Goal: Navigation & Orientation: Find specific page/section

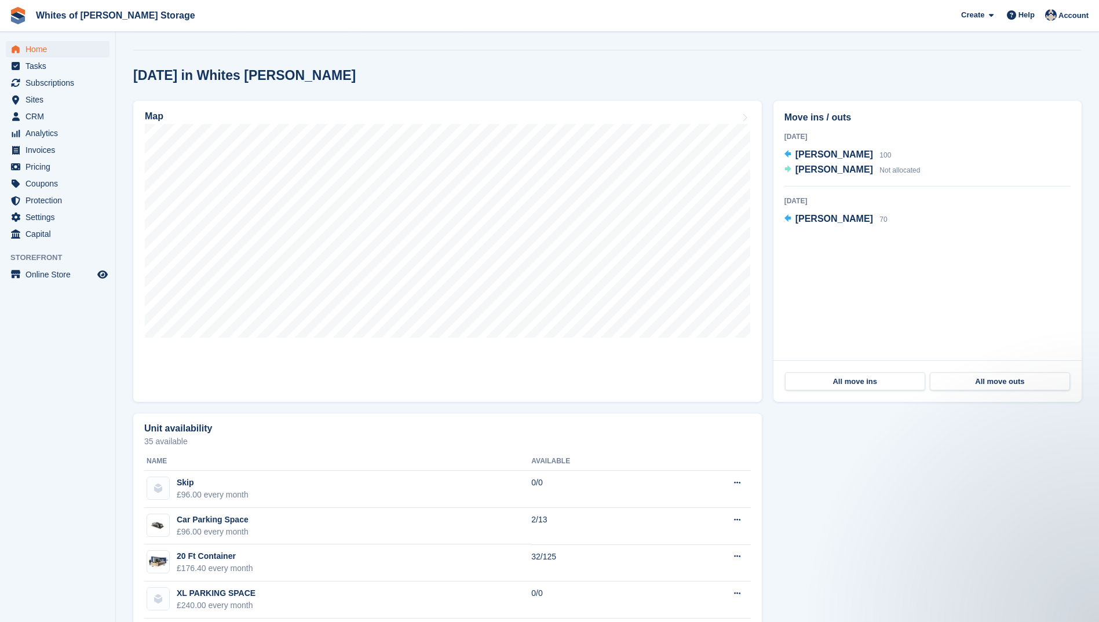
scroll to position [290, 0]
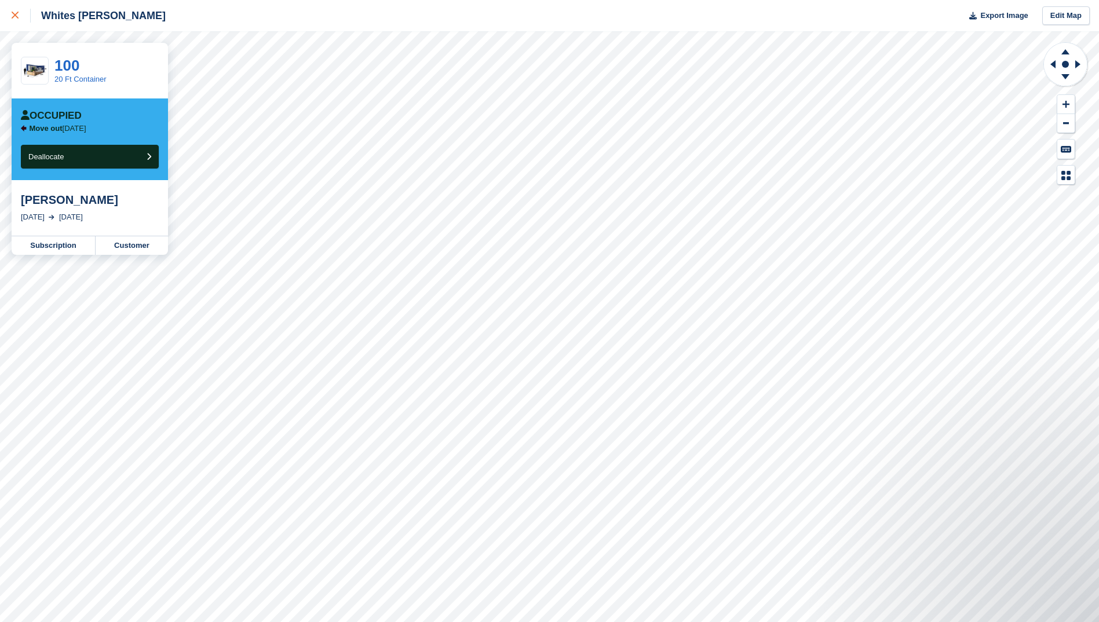
click at [11, 16] on link at bounding box center [15, 15] width 31 height 31
